Goal: Information Seeking & Learning: Check status

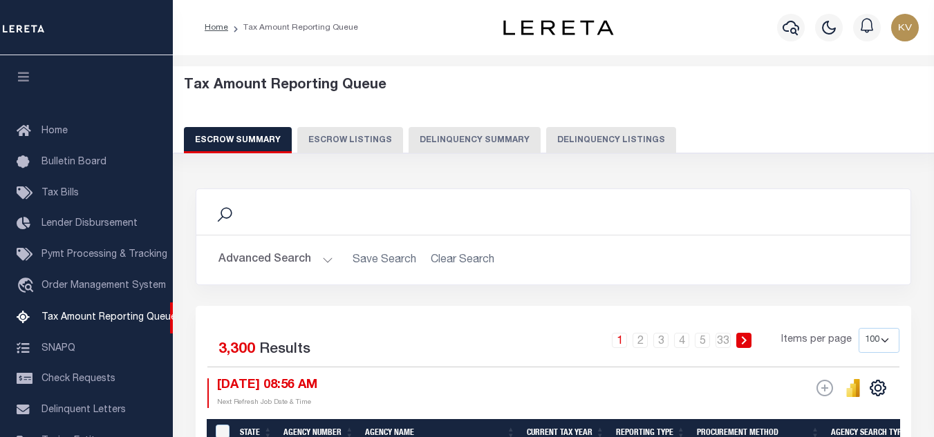
select select "100"
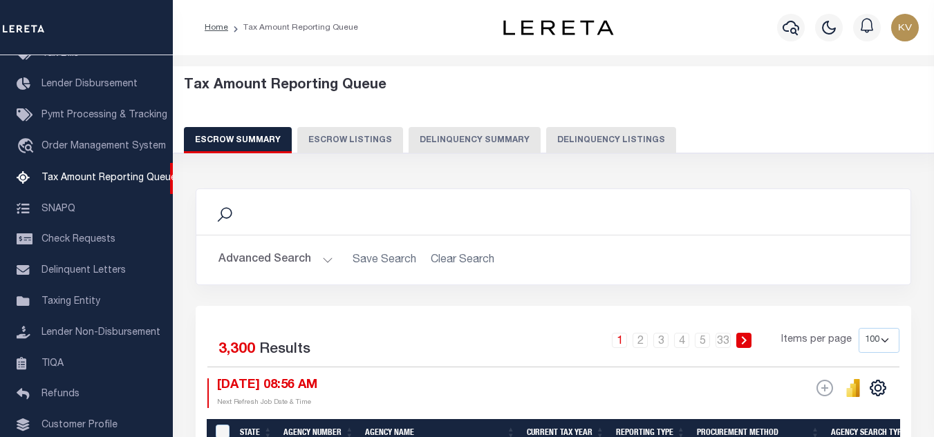
click at [614, 142] on button "Delinquency Listings" at bounding box center [611, 140] width 130 height 26
select select "100"
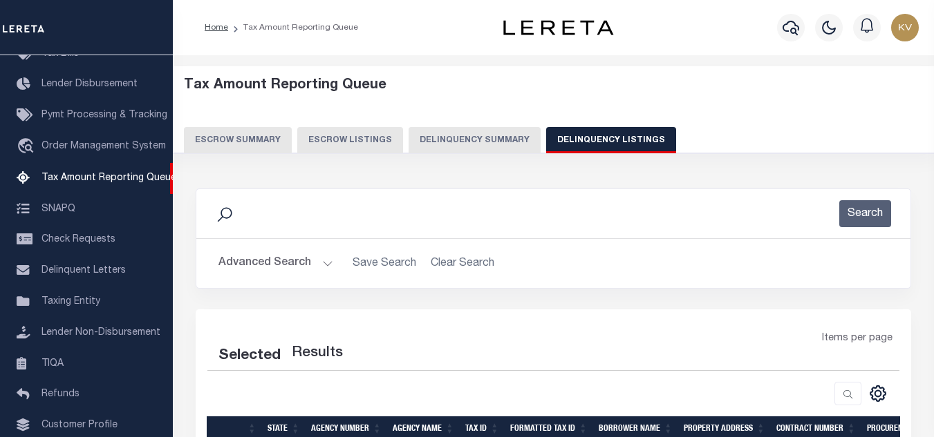
select select "100"
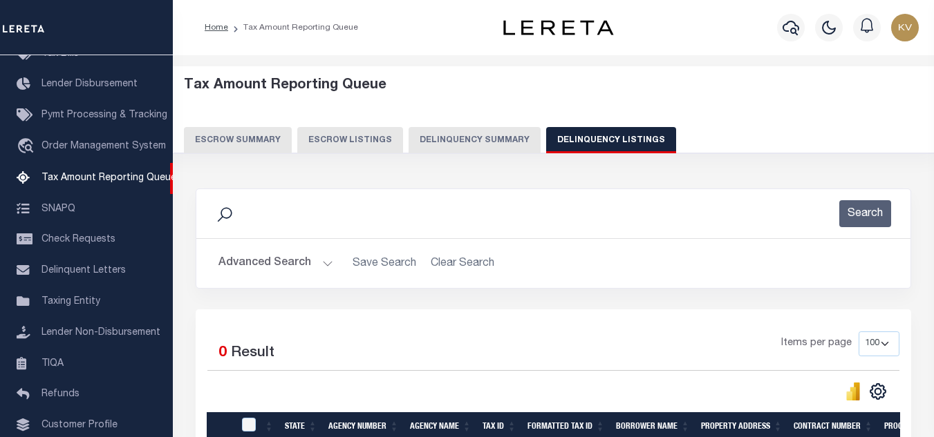
scroll to position [69, 0]
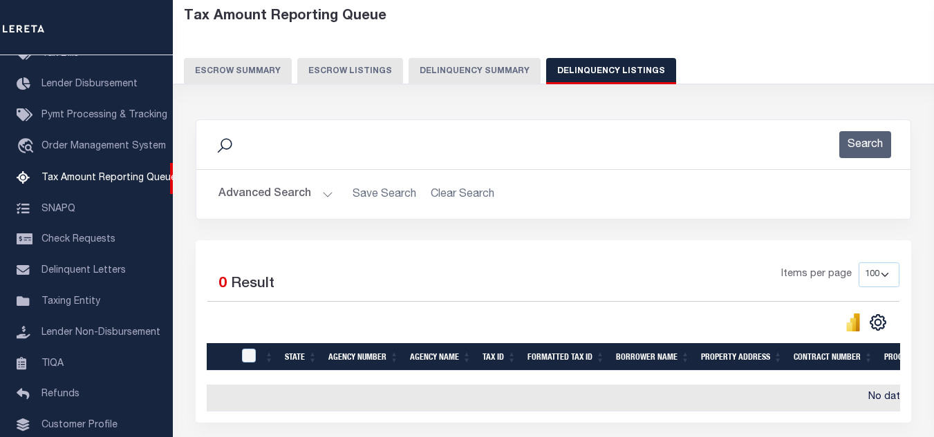
click at [317, 193] on button "Advanced Search" at bounding box center [275, 194] width 115 height 27
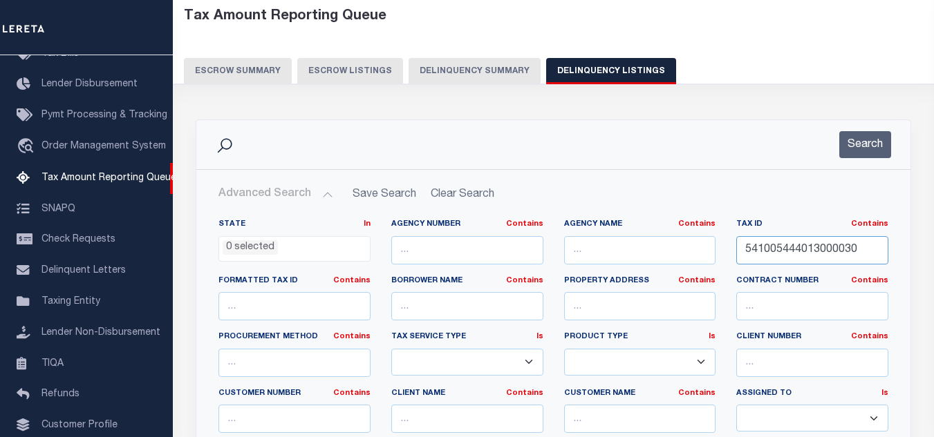
drag, startPoint x: 865, startPoint y: 248, endPoint x: 661, endPoint y: 226, distance: 205.7
click at [638, 241] on div "State In In AK AL AR AZ CA CO CT DC DE FL GA GU HI IA ID IL IN KS [GEOGRAPHIC_D…" at bounding box center [553, 360] width 690 height 282
paste input "28"
type input "541005444028000030"
click at [860, 156] on button "Search" at bounding box center [865, 144] width 52 height 27
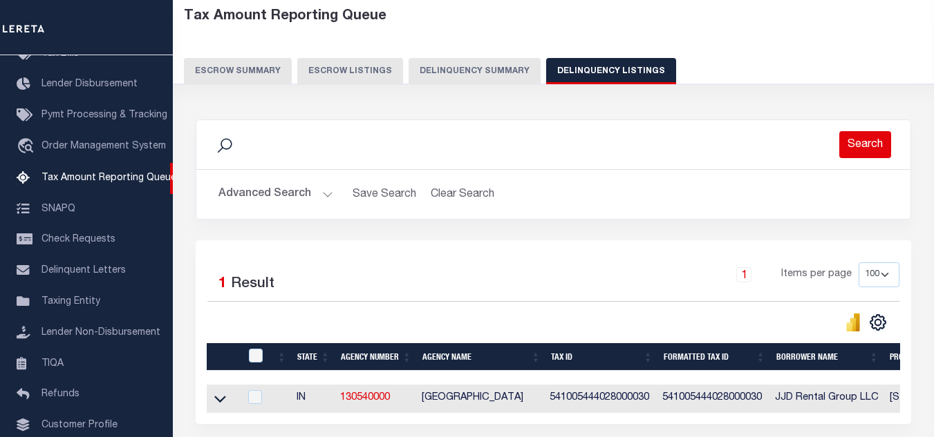
click at [867, 151] on button "Search" at bounding box center [865, 144] width 52 height 27
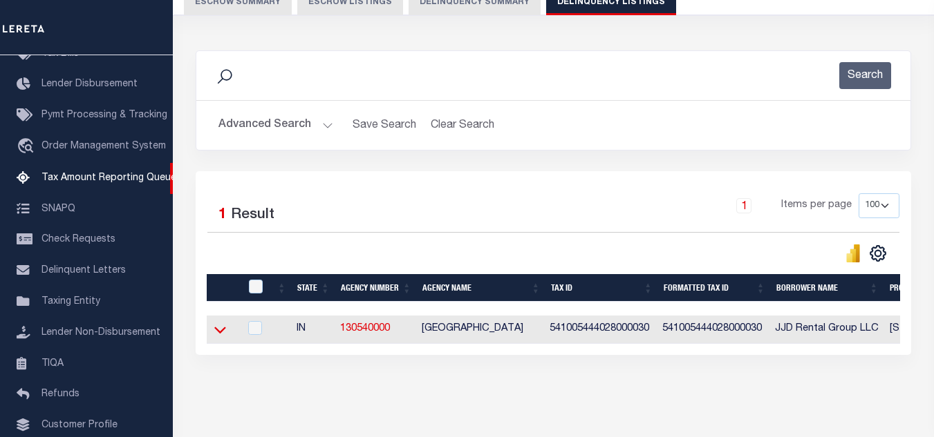
click at [220, 331] on icon at bounding box center [220, 330] width 12 height 15
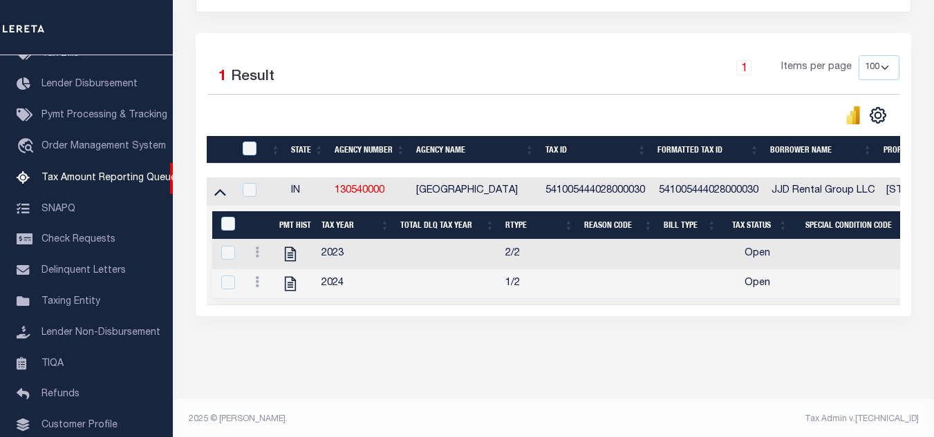
scroll to position [293, 0]
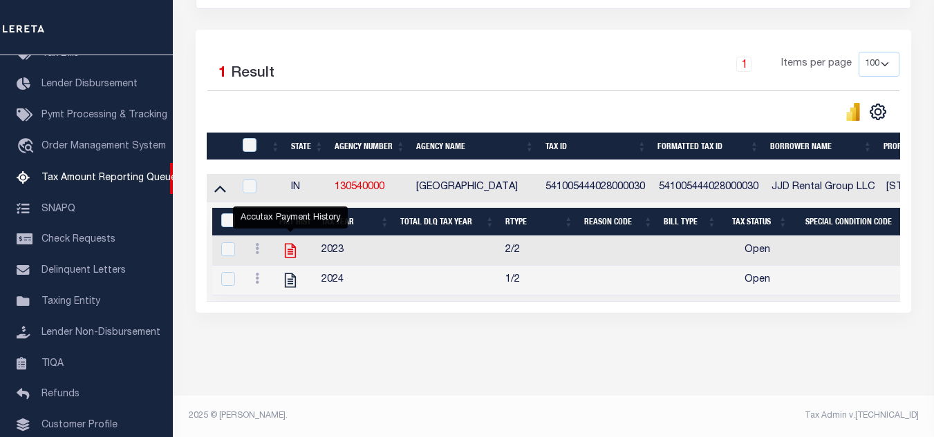
click at [292, 242] on icon "" at bounding box center [290, 251] width 18 height 18
checkbox input "true"
